Goal: Find specific page/section: Find specific page/section

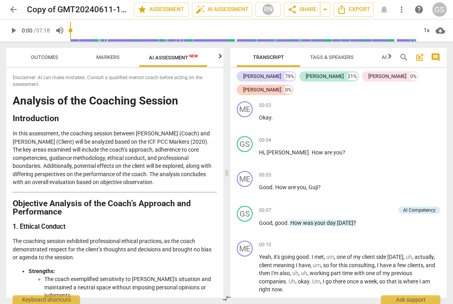
click at [30, 26] on div "play_arrow 0:00 / 37:18 volume_up 1x cloud_download" at bounding box center [226, 30] width 440 height 22
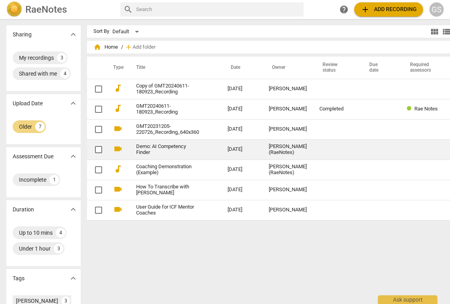
click at [138, 151] on link "Demo: AI Competency Finder" at bounding box center [167, 150] width 63 height 12
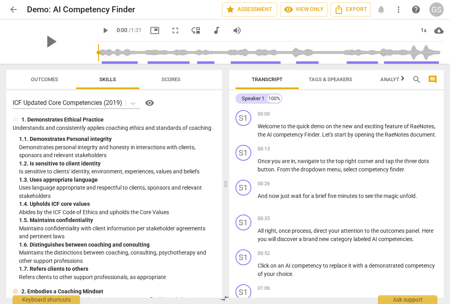
click at [396, 9] on span "more_vert" at bounding box center [398, 9] width 9 height 9
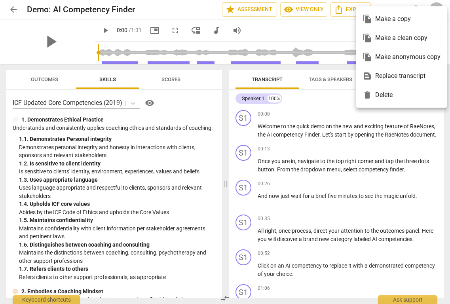
click at [328, 29] on div at bounding box center [225, 152] width 450 height 304
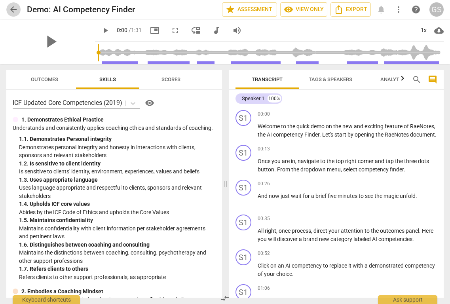
click at [13, 9] on span "arrow_back" at bounding box center [13, 9] width 9 height 9
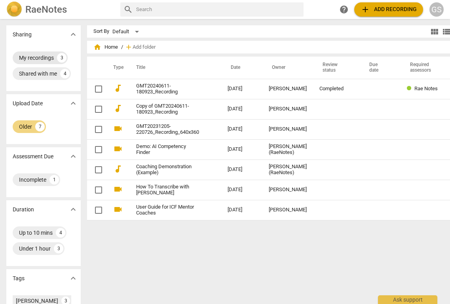
click at [45, 61] on div "My recordings" at bounding box center [36, 58] width 35 height 8
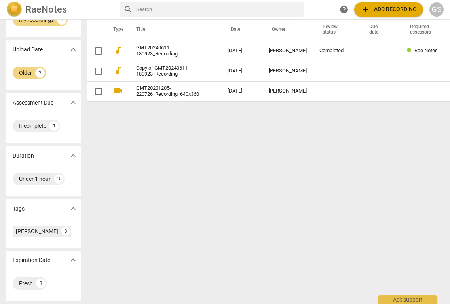
scroll to position [41, 0]
click at [21, 234] on div "[PERSON_NAME]" at bounding box center [37, 231] width 42 height 8
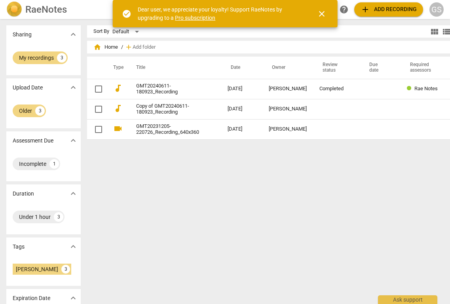
click at [322, 19] on button "close" at bounding box center [321, 13] width 19 height 19
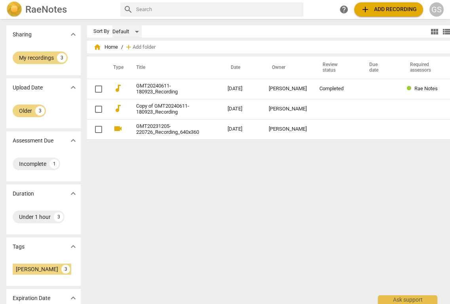
click at [125, 30] on div "Default" at bounding box center [126, 31] width 29 height 13
click at [116, 61] on li "Recent" at bounding box center [121, 61] width 38 height 15
click at [430, 30] on span "view_module" at bounding box center [434, 31] width 9 height 9
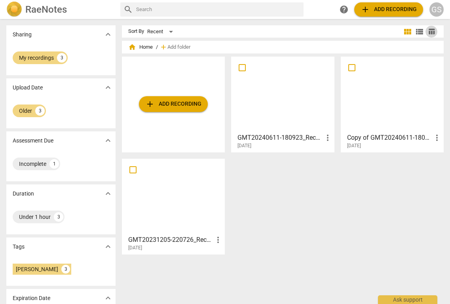
click at [429, 35] on button "table_chart" at bounding box center [431, 32] width 12 height 12
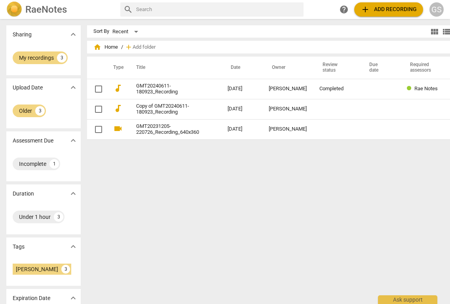
click at [442, 31] on span "view_list" at bounding box center [446, 31] width 9 height 9
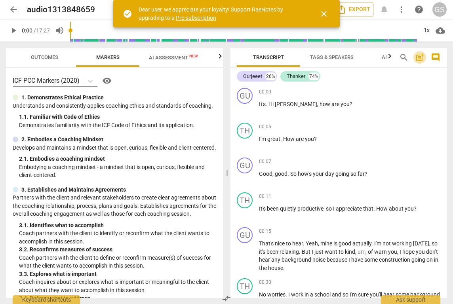
click at [423, 60] on span "post_add" at bounding box center [419, 57] width 9 height 9
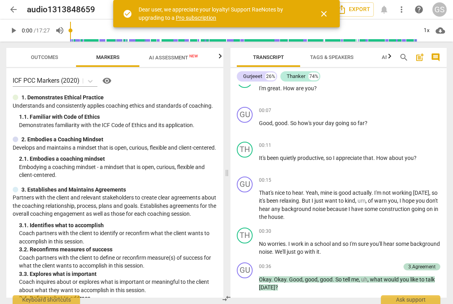
scroll to position [83, 0]
click at [439, 31] on span "cloud_download" at bounding box center [439, 30] width 9 height 9
click at [410, 81] on div at bounding box center [226, 152] width 453 height 304
click at [326, 13] on span "close" at bounding box center [323, 13] width 9 height 9
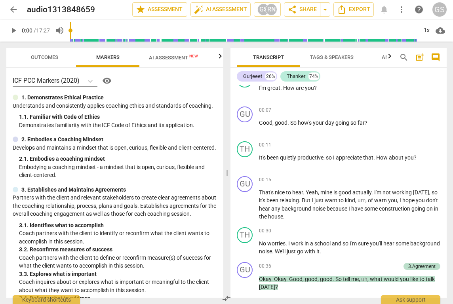
click at [53, 56] on span "Outcomes" at bounding box center [44, 57] width 27 height 6
